Goal: Find specific page/section: Find specific page/section

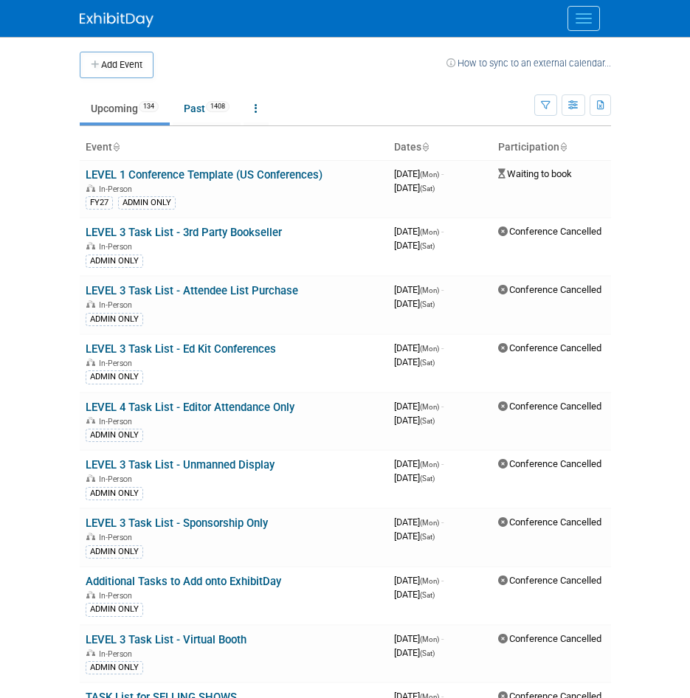
click at [585, 17] on button "Menu" at bounding box center [584, 18] width 32 height 25
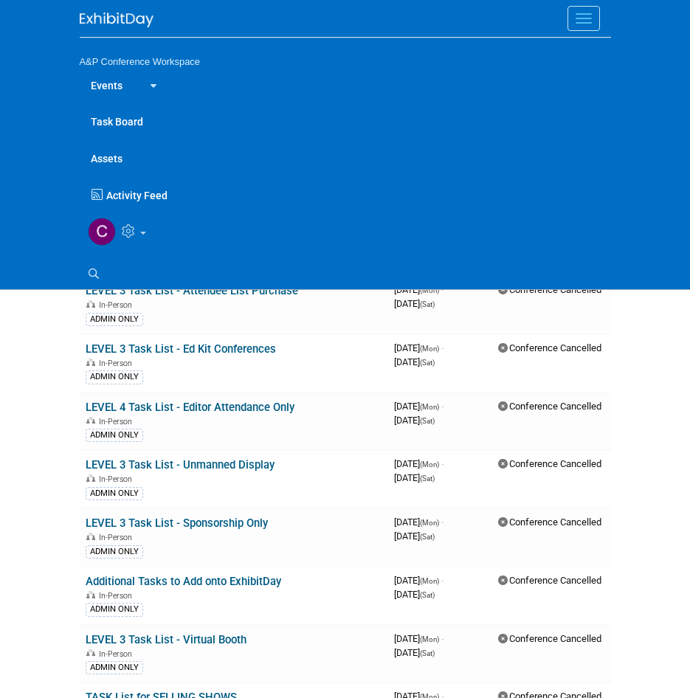
click at [585, 17] on button "Menu" at bounding box center [584, 18] width 32 height 25
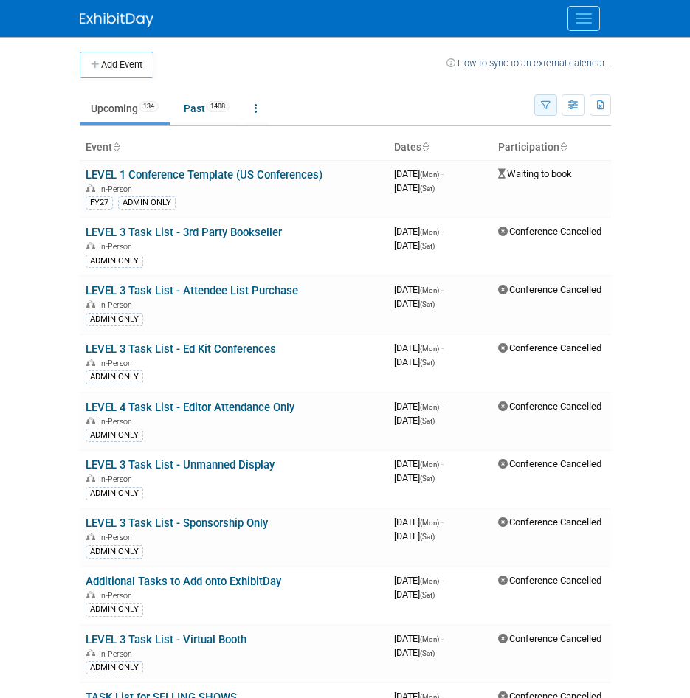
click at [548, 105] on icon "button" at bounding box center [546, 106] width 10 height 10
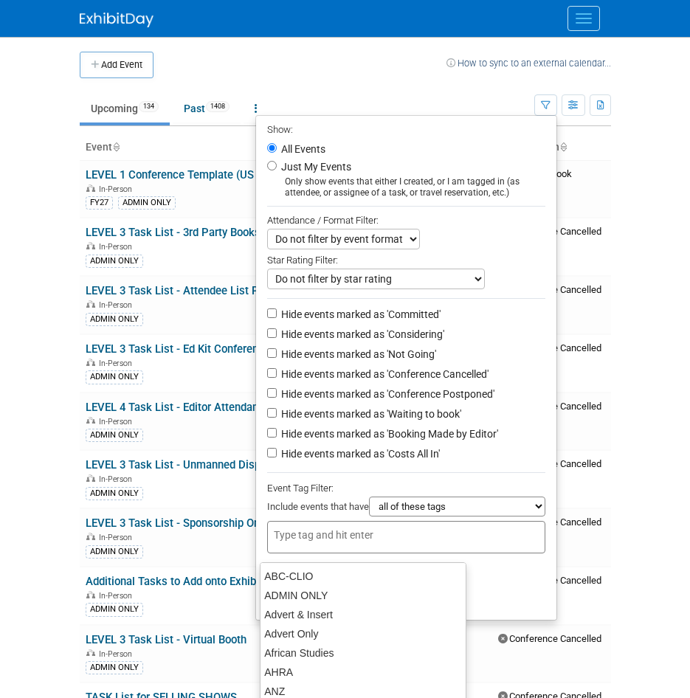
click at [356, 552] on div at bounding box center [406, 537] width 278 height 32
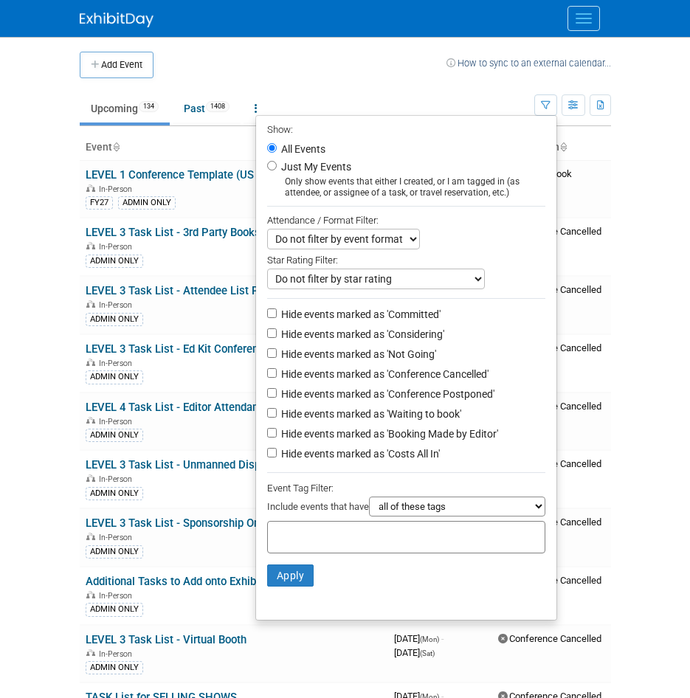
click at [638, 161] on body "A&P Conference Workspace Events Add Event Bulk Upload Events Shareable Event Bo…" at bounding box center [345, 349] width 690 height 698
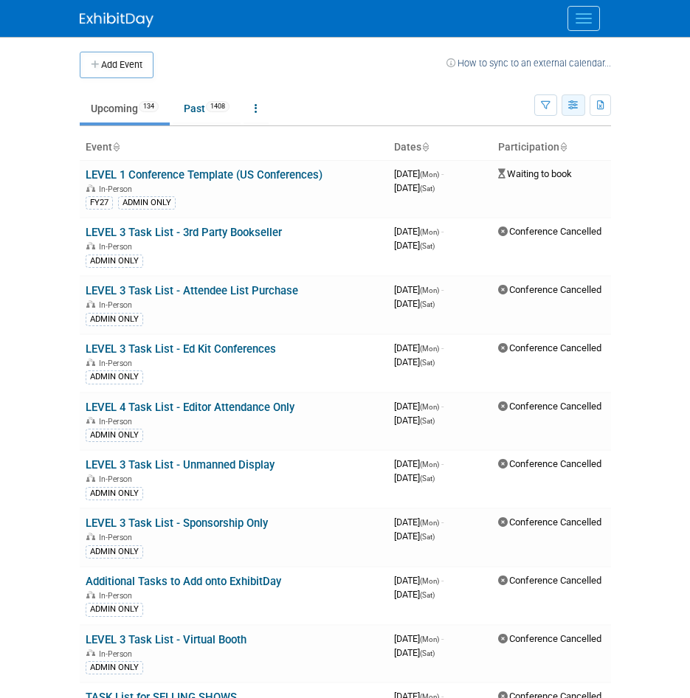
click at [581, 106] on button "button" at bounding box center [574, 104] width 24 height 21
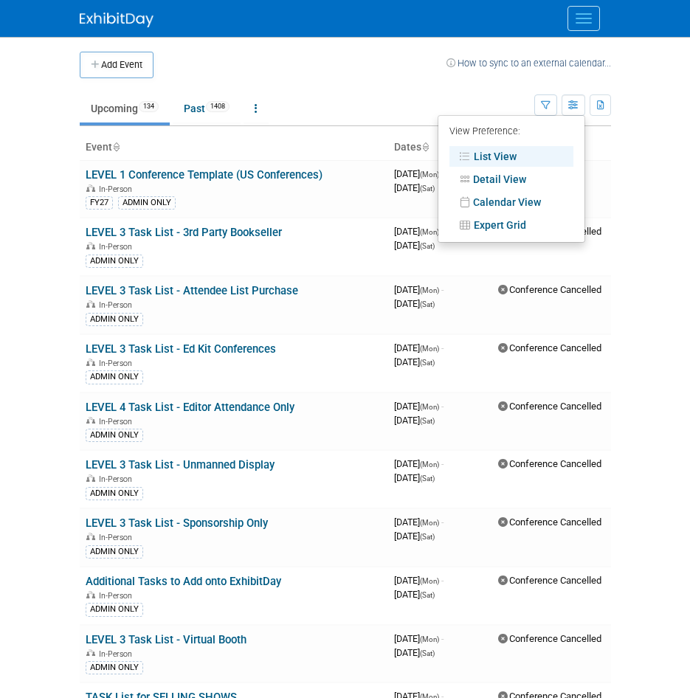
click at [532, 202] on link "Calendar View" at bounding box center [512, 202] width 124 height 21
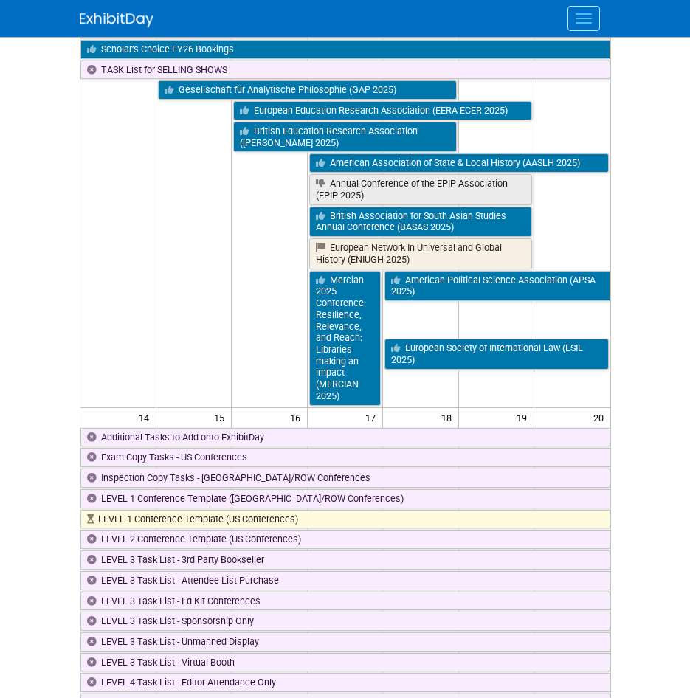
scroll to position [1255, 0]
